Goal: Transaction & Acquisition: Download file/media

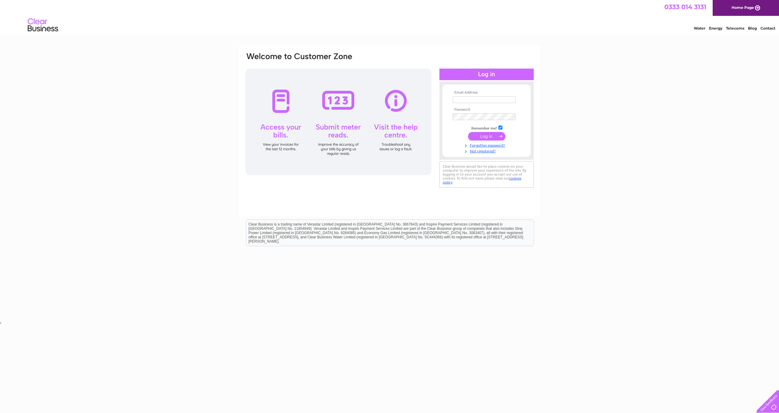
type input "m_ravenhill@yahoo.co.uk"
click at [488, 135] on input "submit" at bounding box center [486, 136] width 37 height 9
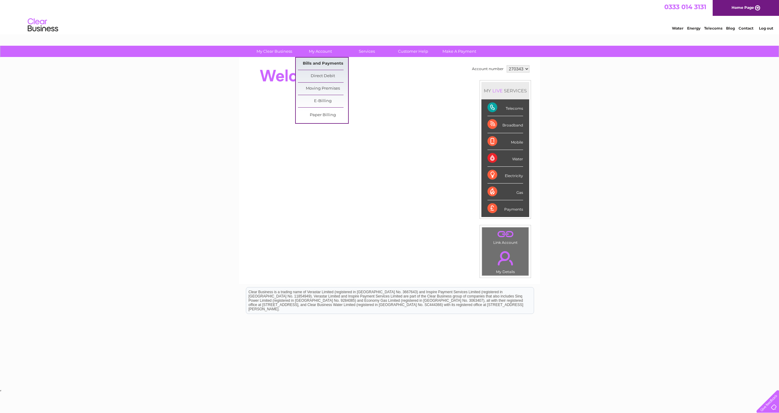
click at [324, 64] on link "Bills and Payments" at bounding box center [323, 64] width 50 height 12
click at [325, 63] on link "Bills and Payments" at bounding box center [323, 64] width 50 height 12
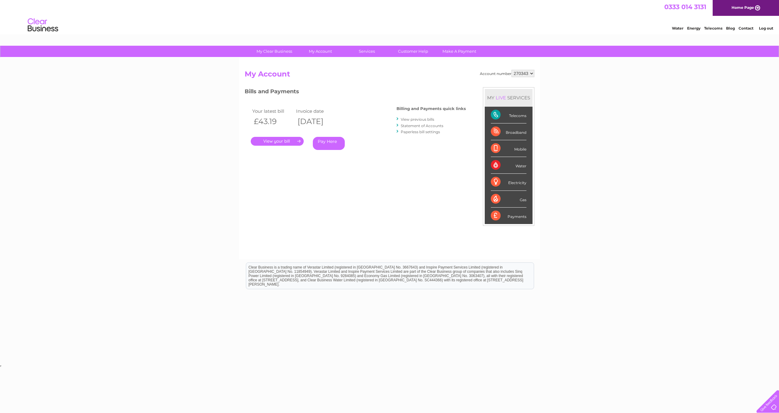
click at [299, 141] on link "." at bounding box center [277, 141] width 53 height 9
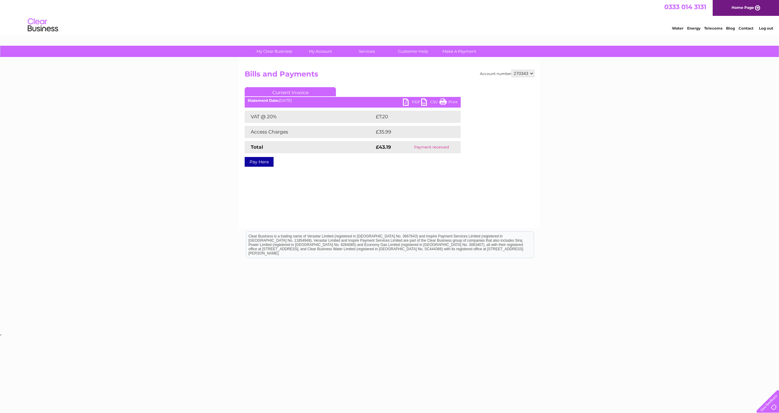
click at [406, 101] on link "PDF" at bounding box center [412, 102] width 18 height 9
